Goal: Use online tool/utility

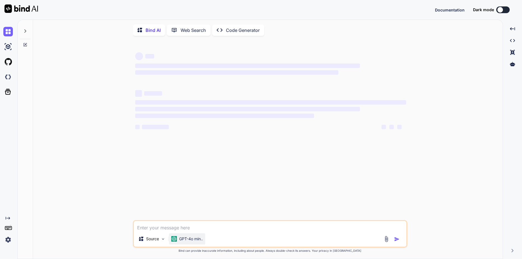
click at [196, 239] on p "GPT-4o min.." at bounding box center [191, 239] width 24 height 6
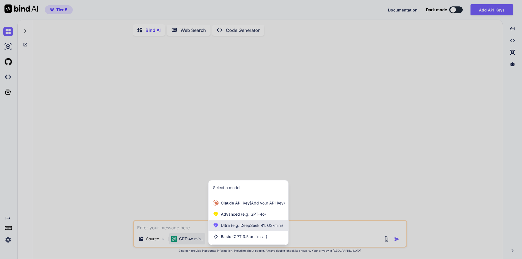
type textarea "x"
drag, startPoint x: 429, startPoint y: 163, endPoint x: 388, endPoint y: 141, distance: 45.9
click at [388, 141] on div at bounding box center [261, 129] width 522 height 259
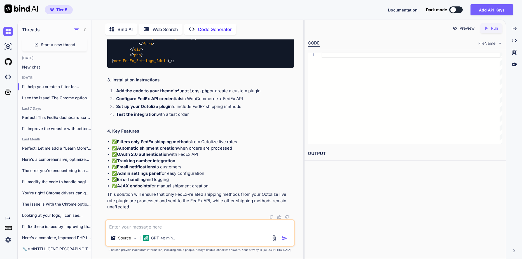
scroll to position [3442, 0]
click at [47, 42] on span "Start a new thread" at bounding box center [58, 45] width 34 height 6
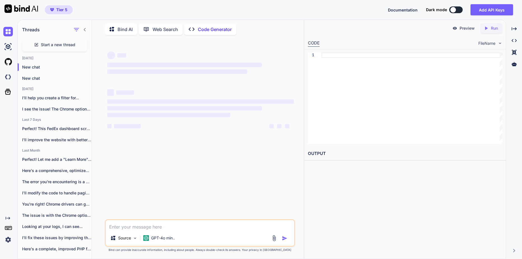
scroll to position [0, 0]
type textarea "x"
